Goal: Transaction & Acquisition: Purchase product/service

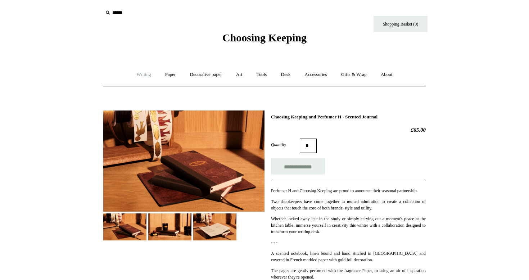
click at [146, 75] on link "Writing +" at bounding box center [143, 74] width 27 height 19
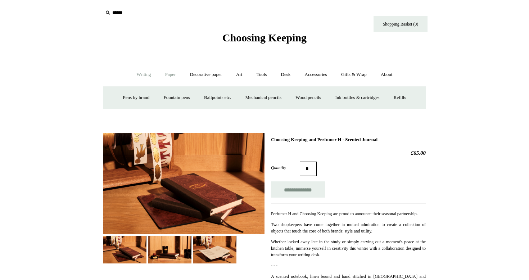
click at [169, 73] on link "Paper +" at bounding box center [171, 74] width 24 height 19
click at [196, 94] on link "📆 Dated Diaries 📆" at bounding box center [208, 97] width 53 height 19
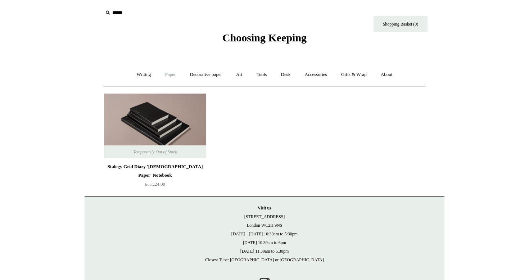
click at [169, 74] on link "Paper +" at bounding box center [171, 74] width 24 height 19
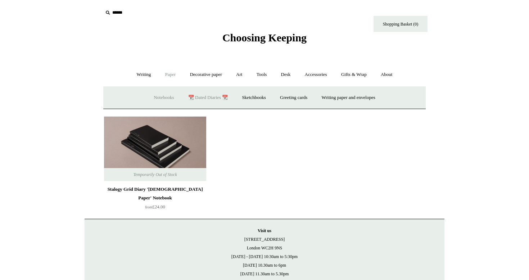
click at [158, 102] on link "Notebooks +" at bounding box center [163, 97] width 33 height 19
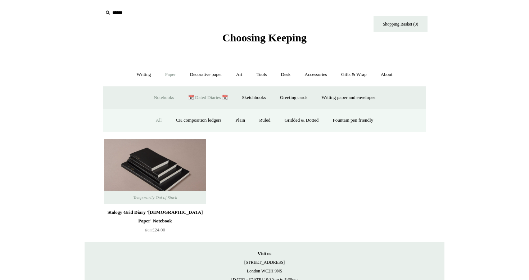
click at [156, 118] on link "All" at bounding box center [158, 120] width 19 height 19
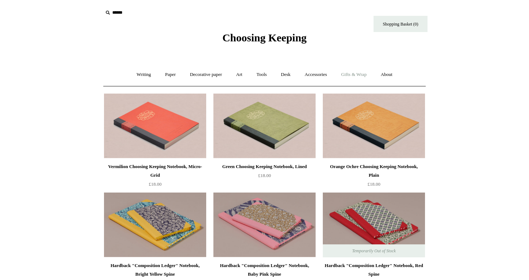
click at [367, 76] on link "Gifts & Wrap +" at bounding box center [354, 74] width 38 height 19
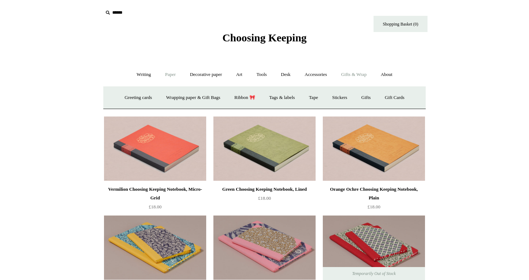
click at [173, 76] on link "Paper +" at bounding box center [171, 74] width 24 height 19
click at [354, 96] on link "Writing paper and envelopes +" at bounding box center [348, 97] width 67 height 19
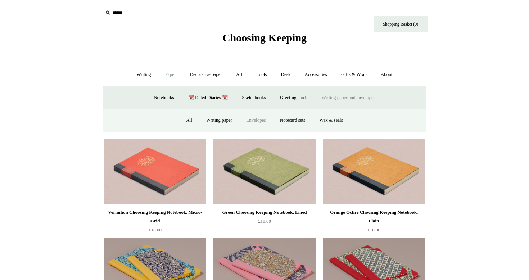
click at [249, 118] on link "Envelopes" at bounding box center [256, 120] width 32 height 19
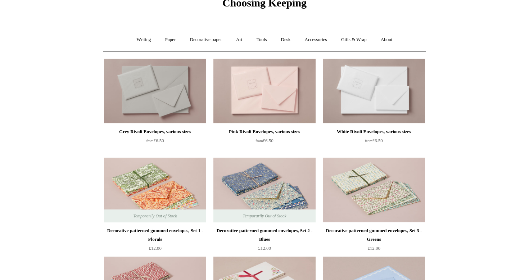
scroll to position [34, 0]
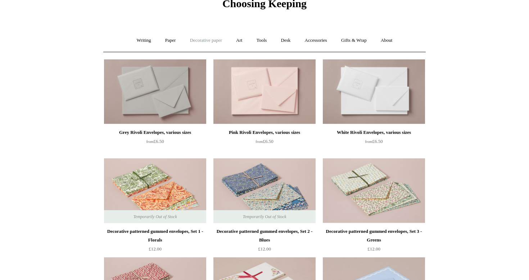
click at [207, 43] on link "Decorative paper +" at bounding box center [205, 40] width 45 height 19
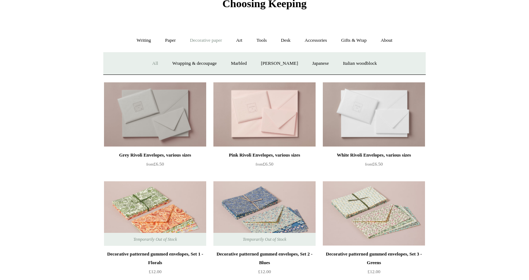
click at [146, 62] on link "All" at bounding box center [155, 63] width 19 height 19
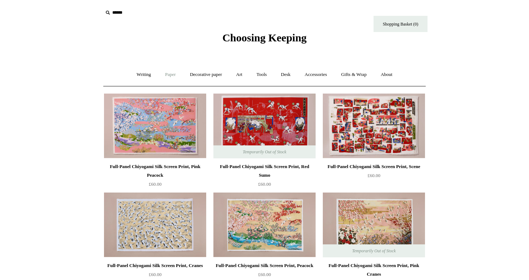
click at [165, 77] on link "Paper +" at bounding box center [171, 74] width 24 height 19
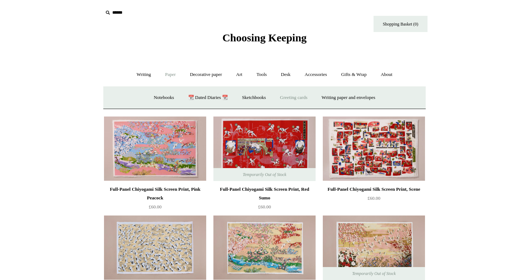
click at [295, 99] on link "Greeting cards +" at bounding box center [293, 97] width 40 height 19
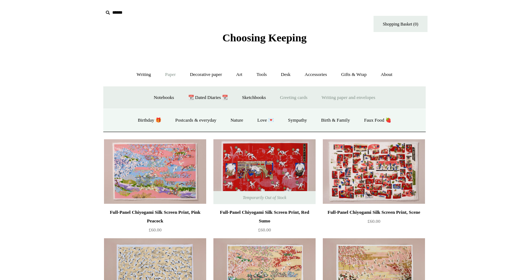
click at [344, 103] on link "Writing paper and envelopes +" at bounding box center [348, 97] width 67 height 19
click at [186, 122] on link "All" at bounding box center [189, 120] width 19 height 19
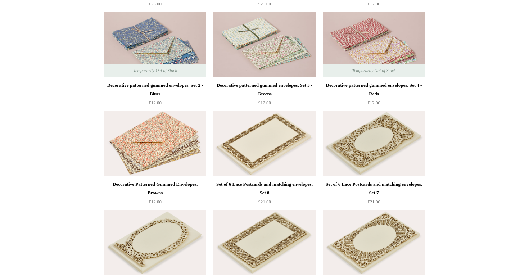
scroll to position [970, 0]
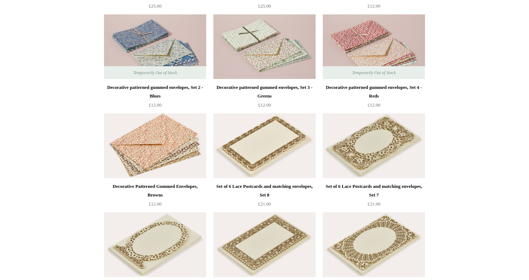
click at [173, 135] on img at bounding box center [155, 145] width 102 height 65
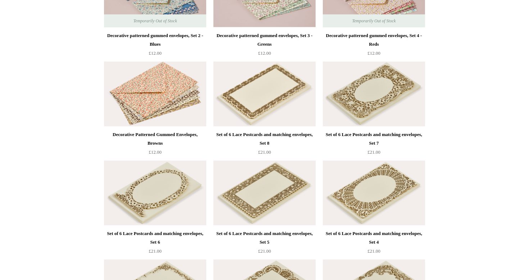
scroll to position [1021, 0]
click at [287, 110] on img at bounding box center [264, 94] width 102 height 65
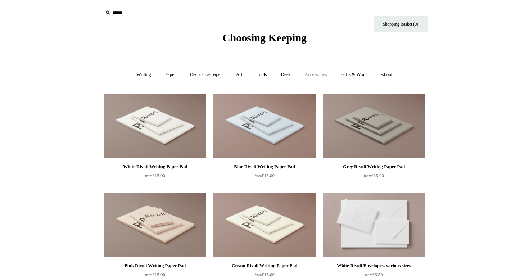
scroll to position [0, 0]
click at [290, 75] on link "Desk +" at bounding box center [285, 74] width 23 height 19
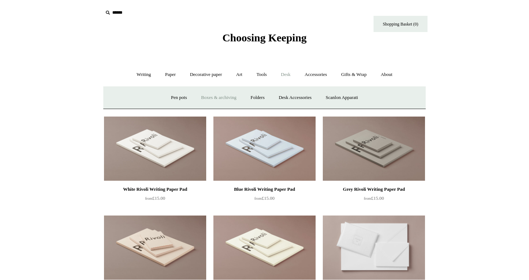
click at [213, 97] on link "Boxes & archiving" at bounding box center [219, 97] width 48 height 19
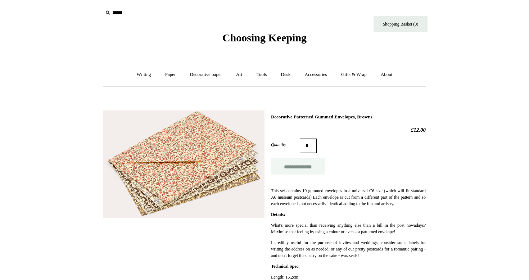
click at [297, 169] on input "**********" at bounding box center [298, 166] width 54 height 16
type input "**********"
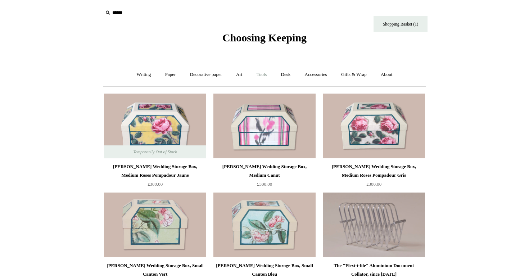
click at [261, 74] on link "Tools +" at bounding box center [261, 74] width 23 height 19
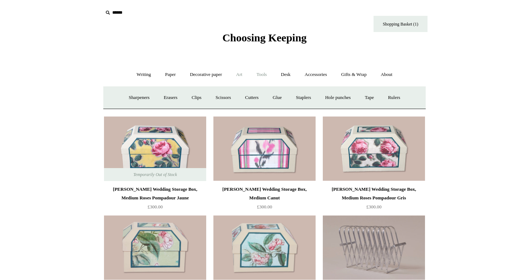
click at [245, 74] on link "Art +" at bounding box center [239, 74] width 19 height 19
click at [353, 73] on link "Gifts & Wrap +" at bounding box center [354, 74] width 38 height 19
click at [353, 73] on link "Gifts & Wrap -" at bounding box center [354, 74] width 38 height 19
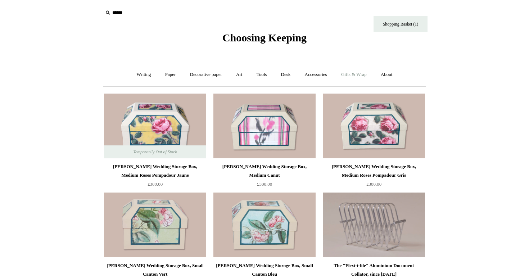
click at [353, 73] on link "Gifts & Wrap +" at bounding box center [354, 74] width 38 height 19
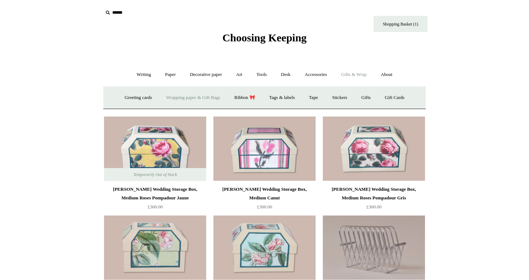
click at [191, 99] on link "Wrapping paper & Gift Bags" at bounding box center [193, 97] width 67 height 19
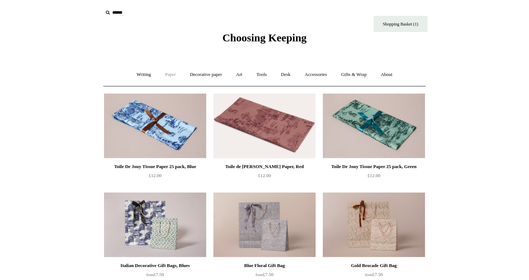
click at [162, 78] on link "Paper +" at bounding box center [171, 74] width 24 height 19
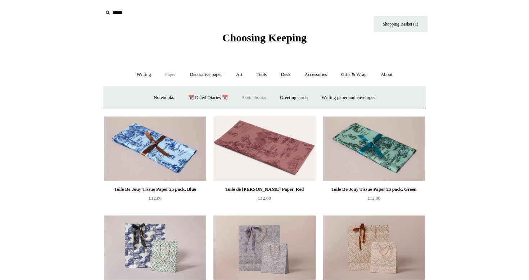
click at [254, 96] on link "Sketchbooks +" at bounding box center [253, 97] width 37 height 19
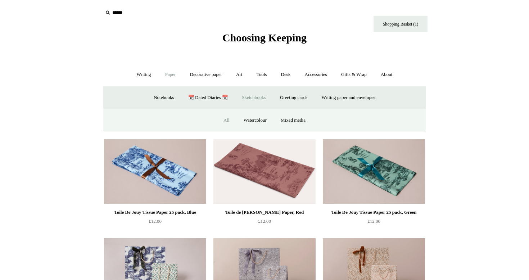
click at [226, 118] on link "All" at bounding box center [226, 120] width 19 height 19
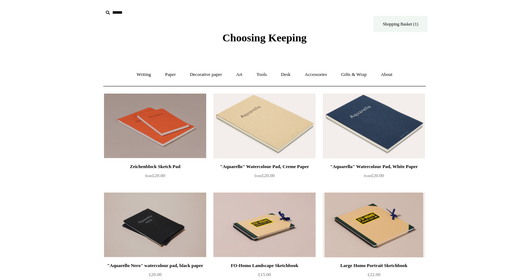
click at [412, 26] on link "Shopping Basket (1)" at bounding box center [400, 24] width 54 height 16
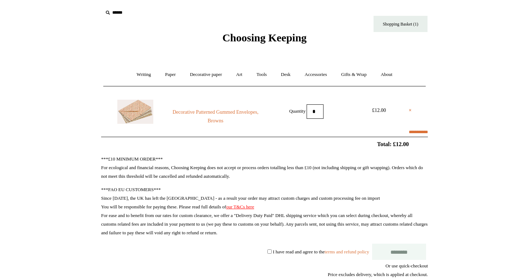
click at [315, 110] on input "*" at bounding box center [315, 111] width 17 height 14
select select "*******"
type input "****"
type input "*"
click at [418, 132] on input "**********" at bounding box center [418, 132] width 19 height 9
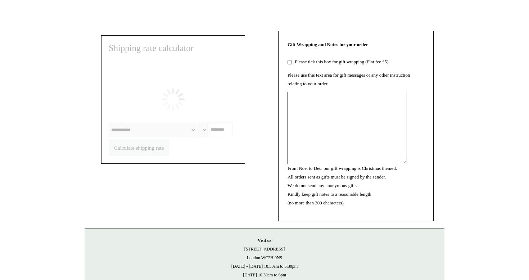
select select "*******"
type input "****"
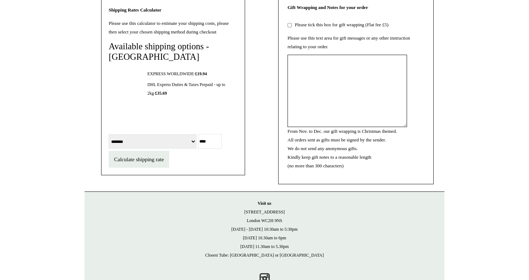
scroll to position [358, 0]
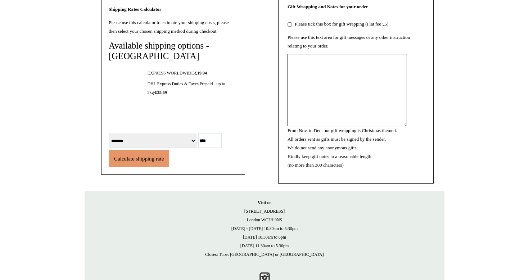
click at [154, 162] on span "Calculate shipping rate" at bounding box center [139, 159] width 50 height 6
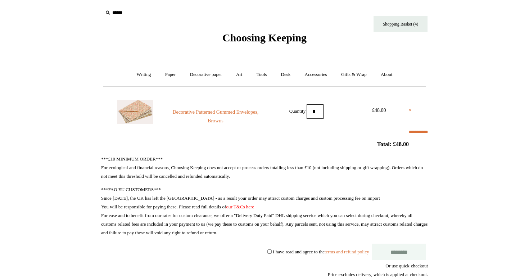
scroll to position [0, 0]
